Goal: Information Seeking & Learning: Learn about a topic

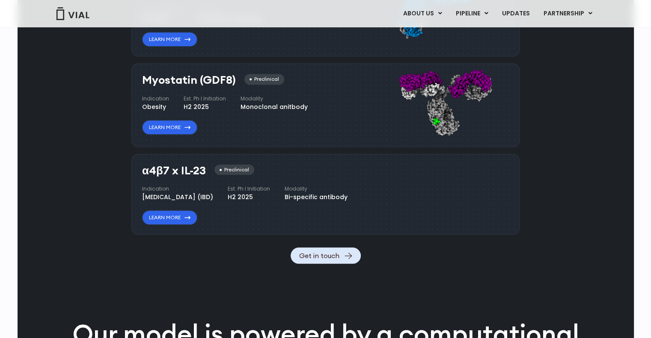
drag, startPoint x: 144, startPoint y: 171, endPoint x: 214, endPoint y: 168, distance: 69.8
click at [214, 168] on div "α4β7 x IL-23 Preclinical" at bounding box center [198, 171] width 112 height 12
copy div "α4β7 x IL-23"
click at [157, 166] on h3 "α4β7 x IL-23" at bounding box center [174, 171] width 64 height 12
drag, startPoint x: 214, startPoint y: 173, endPoint x: 184, endPoint y: 187, distance: 32.9
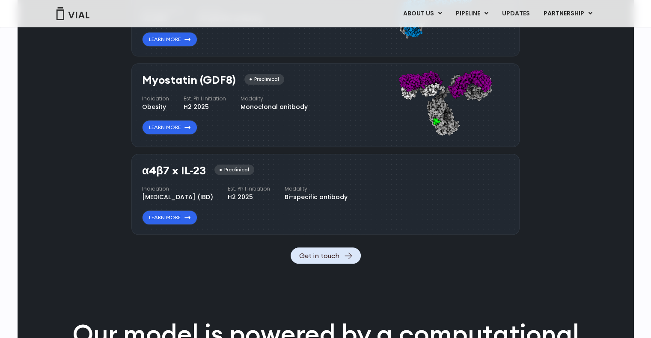
click at [199, 184] on div "α4β7 x IL-23 Preclinical Indication Inflammatory bowel disease (IBD) Est. Ph I …" at bounding box center [245, 195] width 207 height 61
drag, startPoint x: 145, startPoint y: 193, endPoint x: 246, endPoint y: 190, distance: 101.0
click at [246, 190] on div "Indication Inflammatory bowel disease (IBD) Est. Ph I Initiation H2 2025 Modali…" at bounding box center [244, 193] width 205 height 17
click at [170, 225] on link "Learn More" at bounding box center [169, 218] width 55 height 15
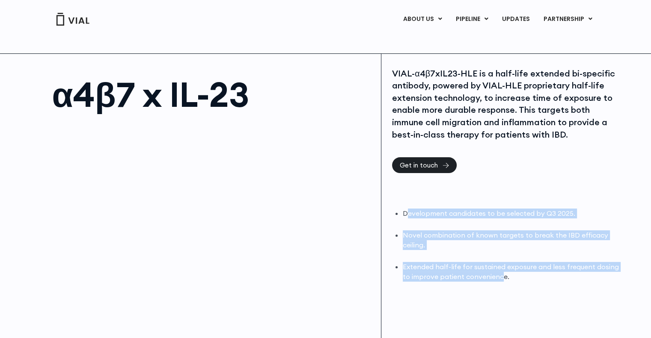
drag, startPoint x: 406, startPoint y: 211, endPoint x: 503, endPoint y: 274, distance: 115.8
click at [503, 274] on ul "Development candidates to be selected by Q3 2025. Novel combination of known ta…" at bounding box center [512, 245] width 218 height 73
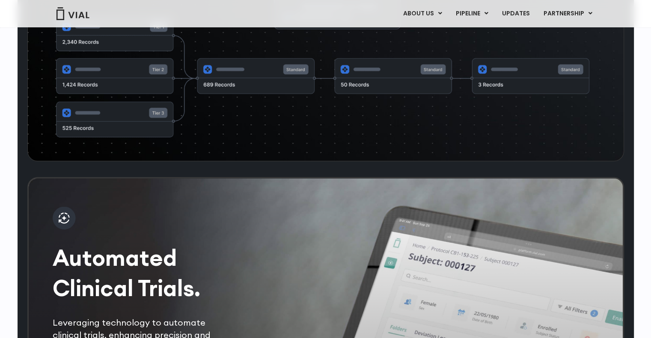
scroll to position [909, 0]
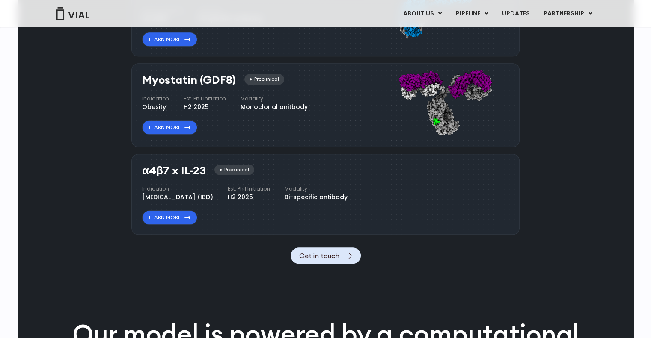
drag, startPoint x: 139, startPoint y: 170, endPoint x: 205, endPoint y: 170, distance: 65.0
click at [205, 170] on div "α4β7 x IL-23 Preclinical Indication Inflammatory bowel disease (IBD) Est. Ph I …" at bounding box center [325, 194] width 388 height 81
copy h3 "α4β7 x IL-23"
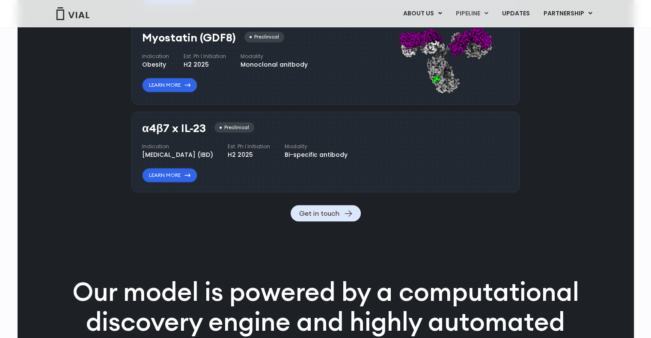
scroll to position [952, 0]
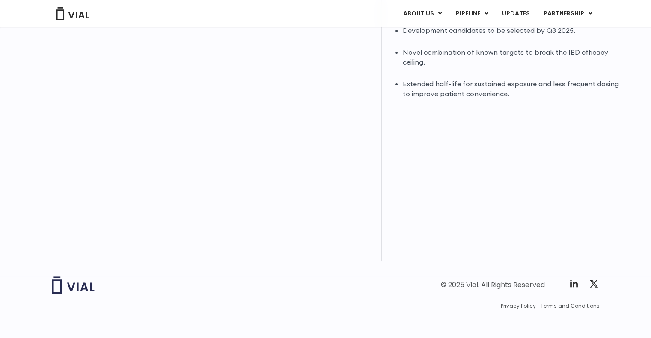
scroll to position [188, 0]
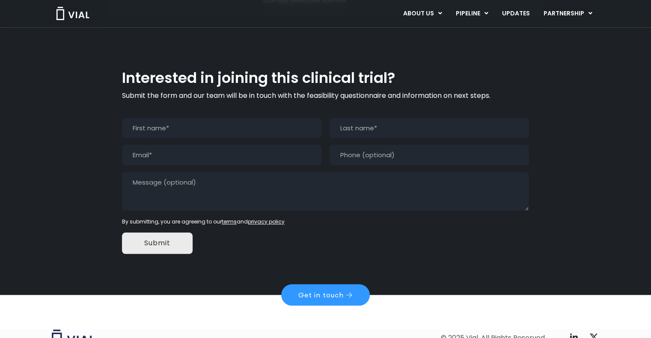
scroll to position [836, 0]
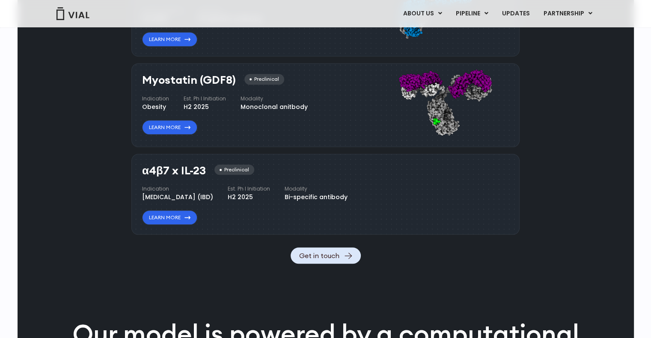
drag, startPoint x: 143, startPoint y: 197, endPoint x: 286, endPoint y: 199, distance: 142.9
click at [286, 199] on div "Indication [MEDICAL_DATA] (IBD) Est. Ph I Initiation H2 2025 Modality Bi-specif…" at bounding box center [244, 193] width 205 height 17
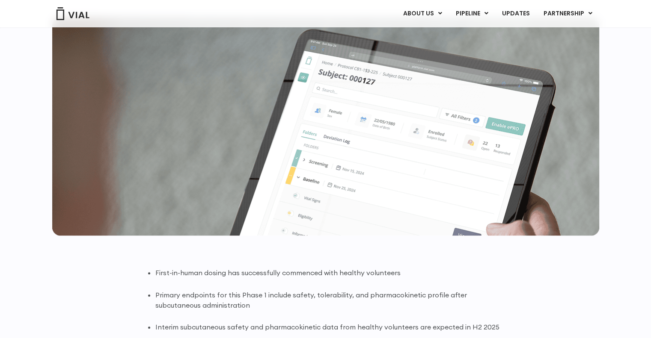
scroll to position [214, 0]
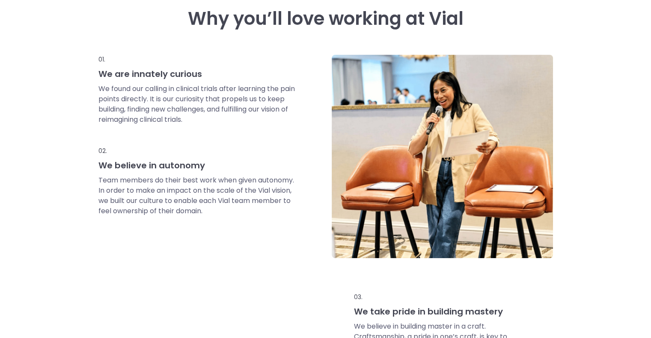
scroll to position [599, 0]
